Goal: Find specific page/section: Find specific page/section

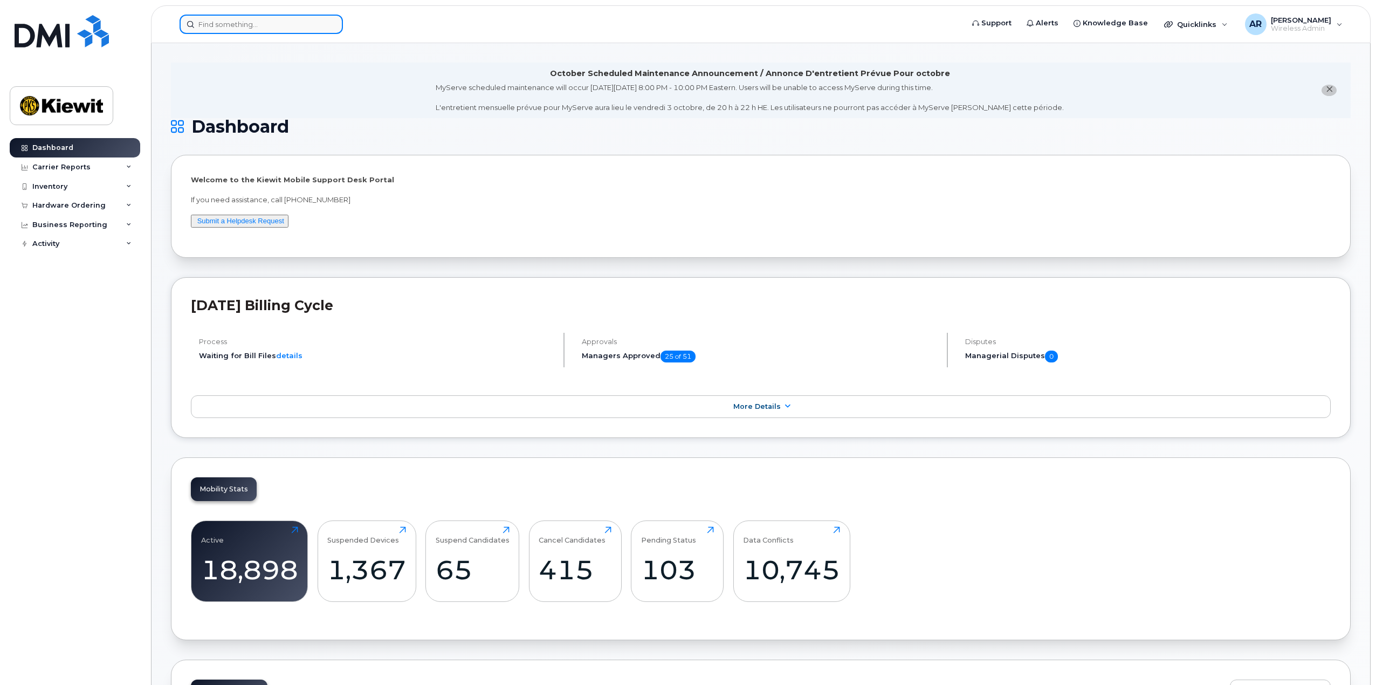
click at [280, 27] on input at bounding box center [261, 24] width 163 height 19
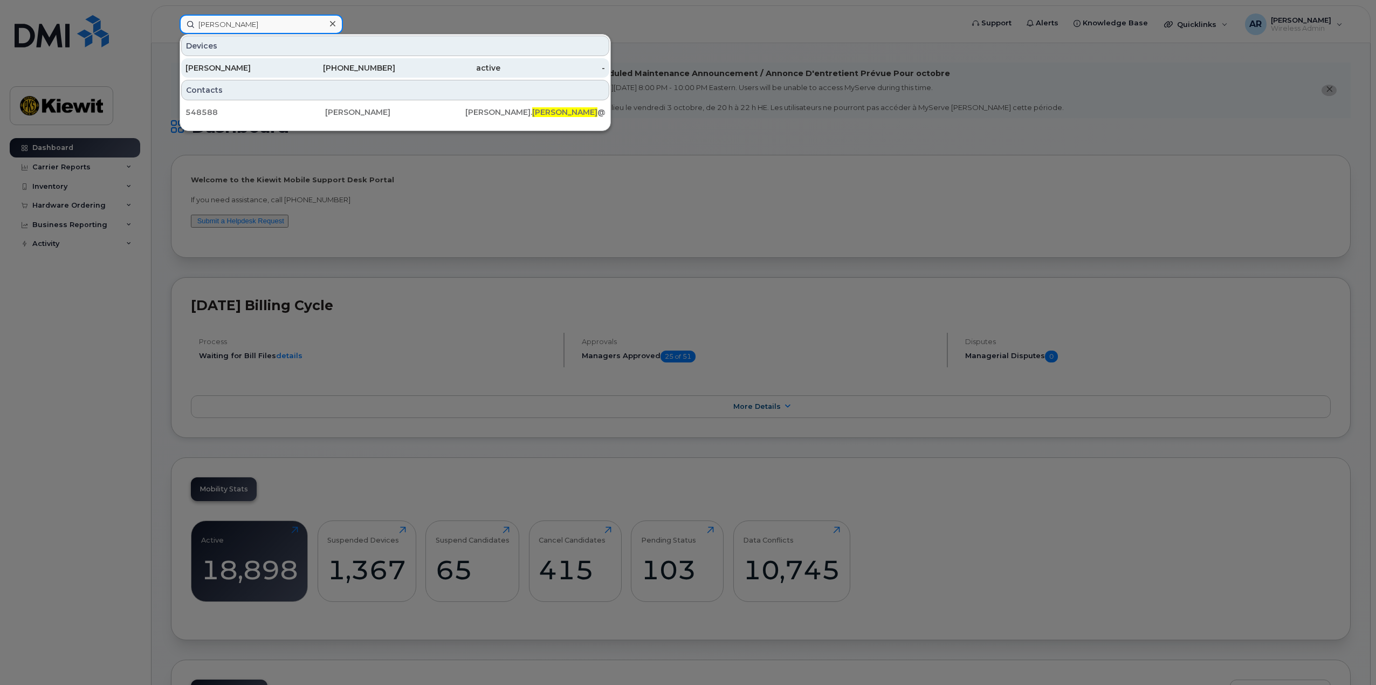
type input "[PERSON_NAME]"
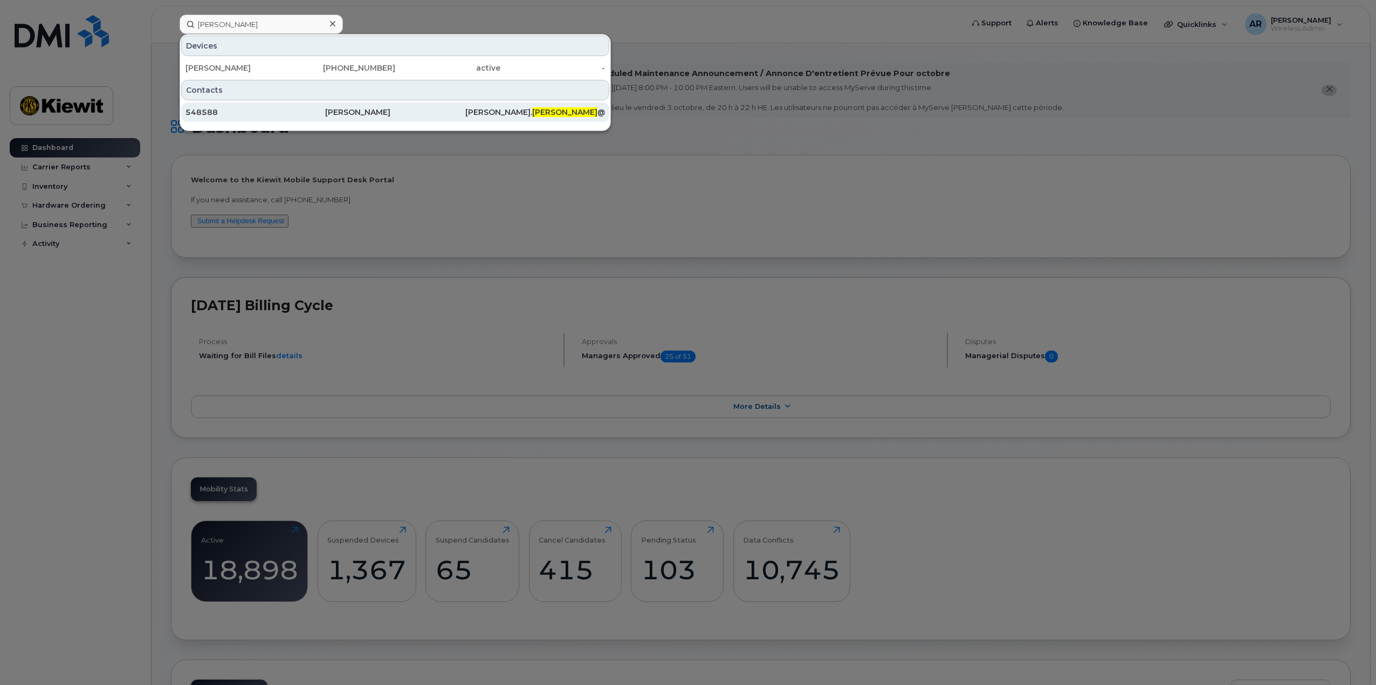
drag, startPoint x: 293, startPoint y: 66, endPoint x: 582, endPoint y: 106, distance: 291.6
click at [293, 66] on div "[PHONE_NUMBER]" at bounding box center [343, 68] width 105 height 11
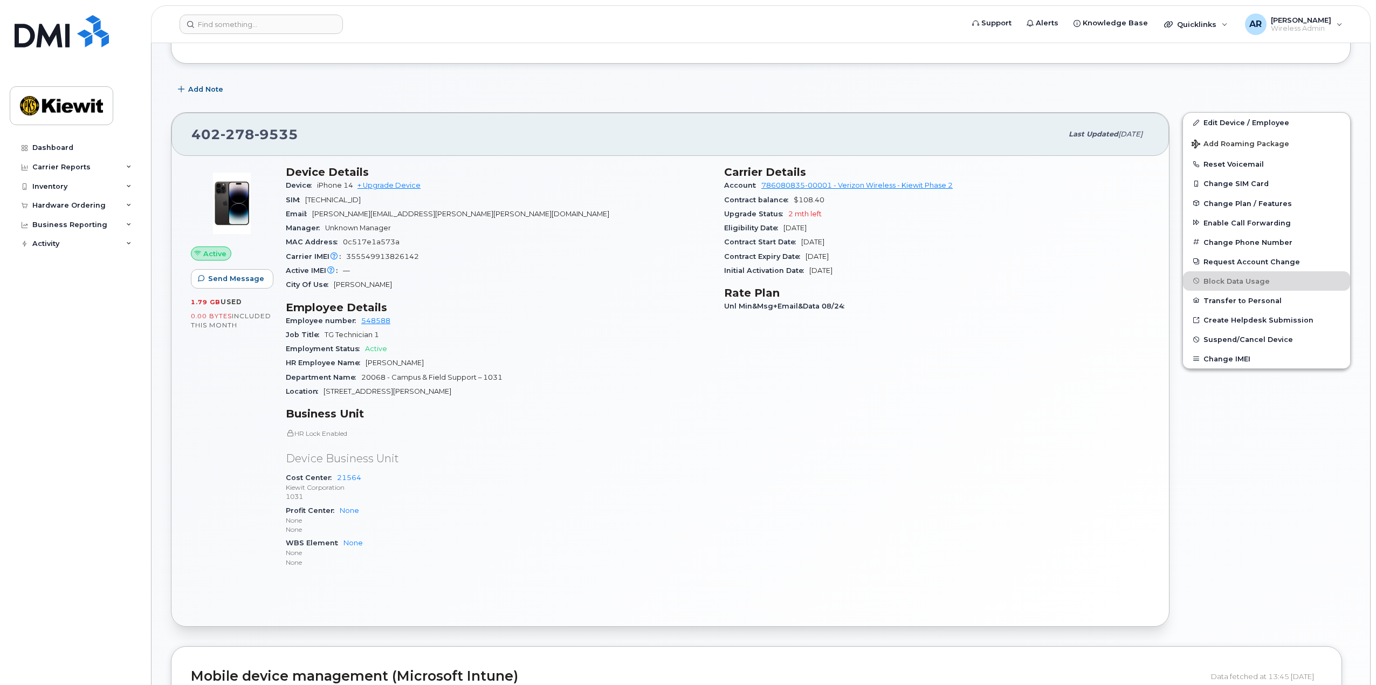
scroll to position [216, 0]
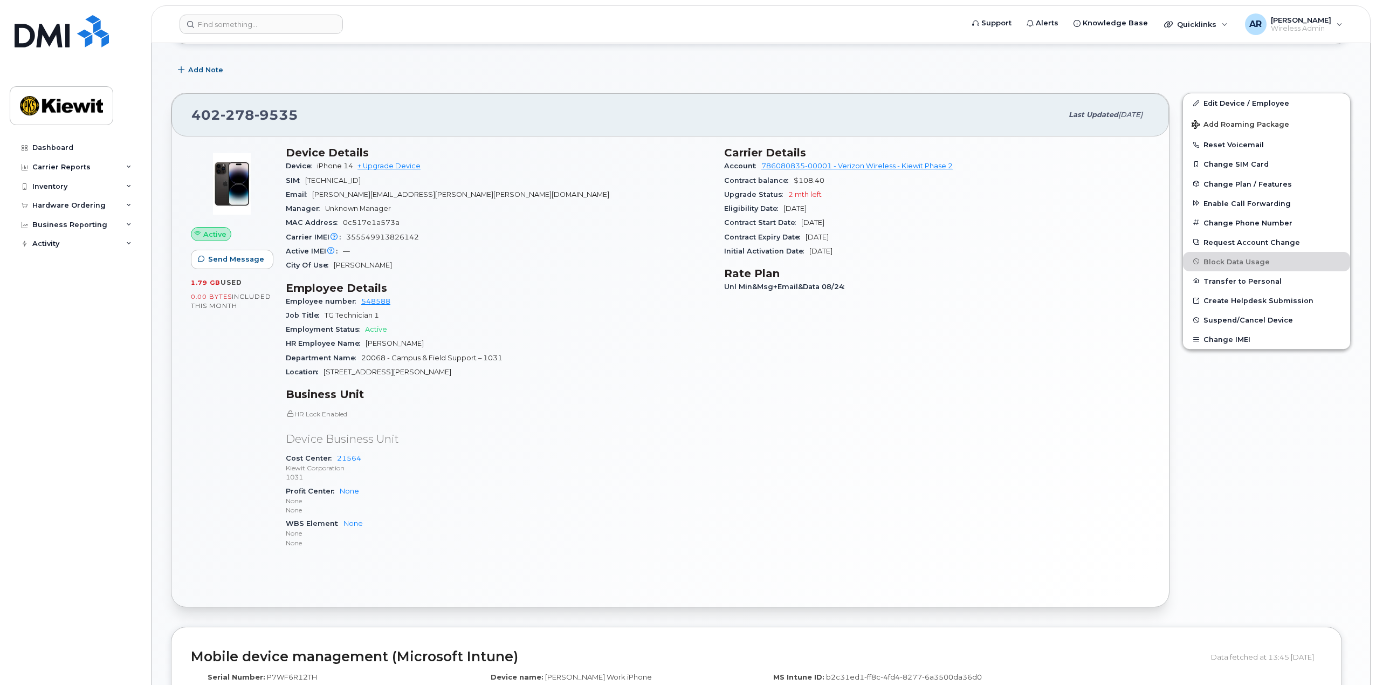
click at [624, 492] on div "Profit Center None None None" at bounding box center [498, 500] width 425 height 33
click at [247, 385] on div "Active Send Message 1.79 GB  used 0.00 Bytes  included this month" at bounding box center [231, 352] width 95 height 424
